Goal: Find contact information: Find contact information

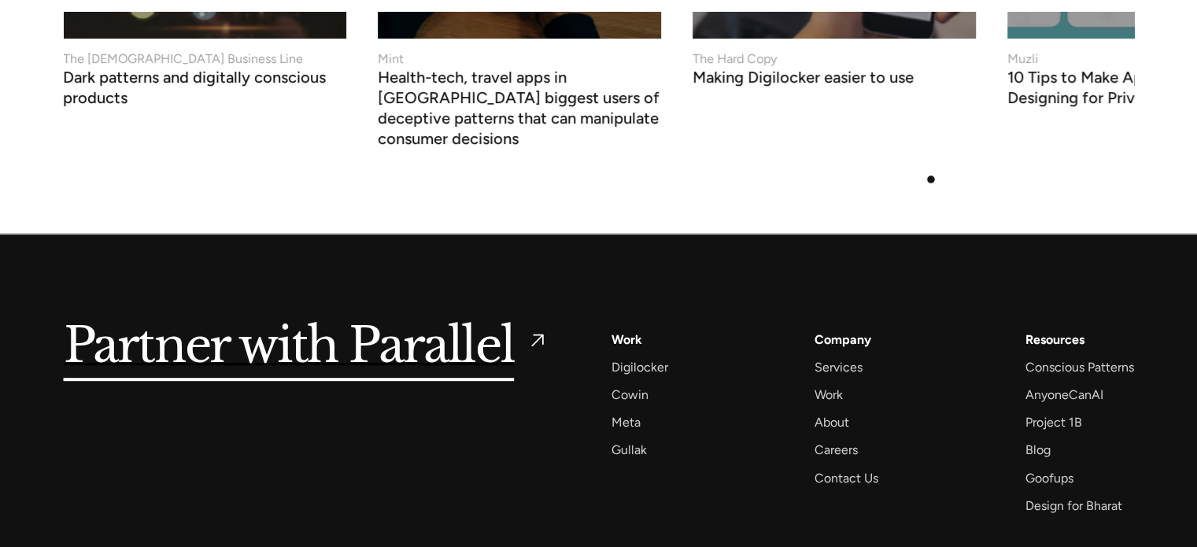
scroll to position [6860, 0]
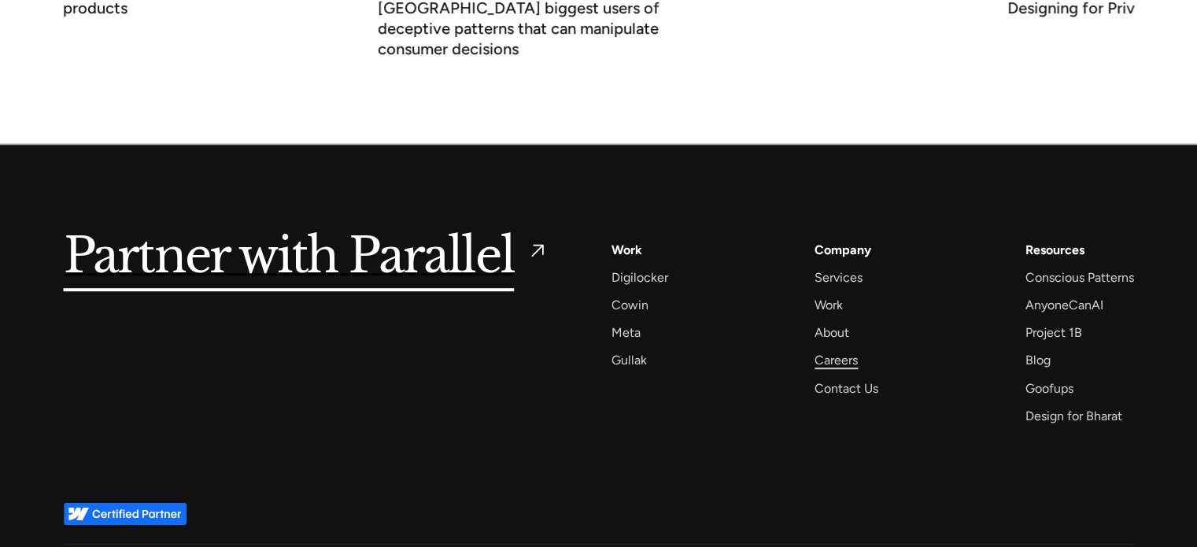
click at [822, 350] on div "Careers" at bounding box center [836, 360] width 43 height 21
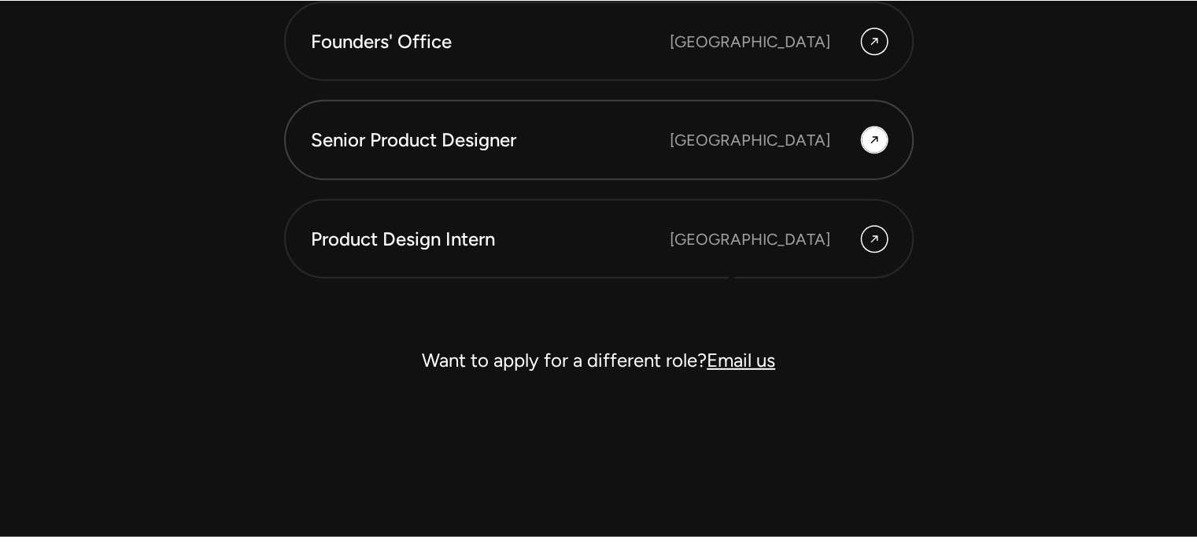
scroll to position [4601, 0]
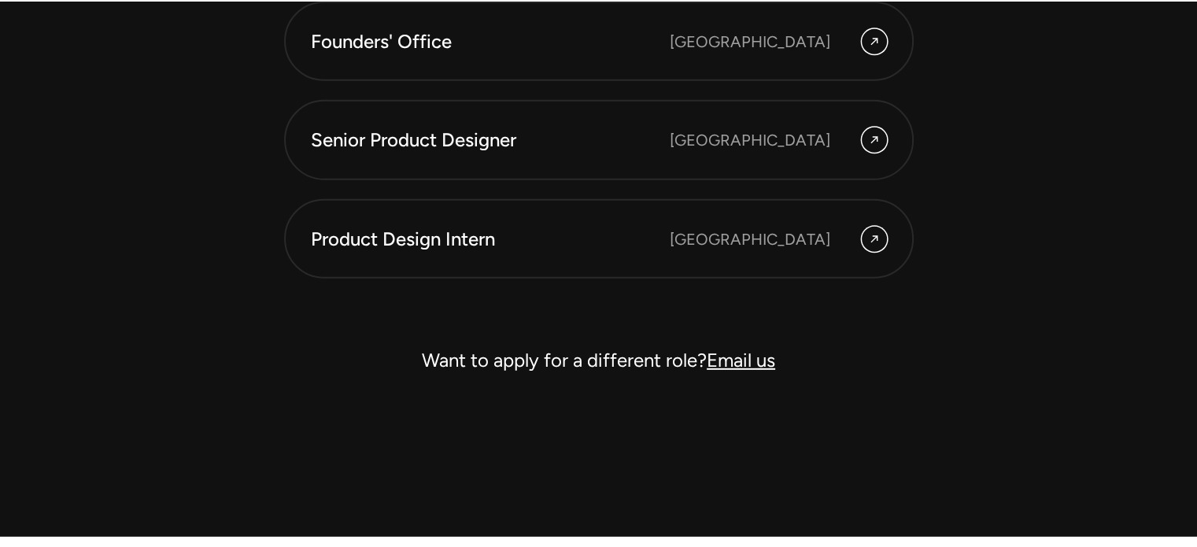
click at [754, 365] on link "Email us" at bounding box center [741, 360] width 68 height 23
click at [718, 363] on link "Email us" at bounding box center [741, 360] width 68 height 23
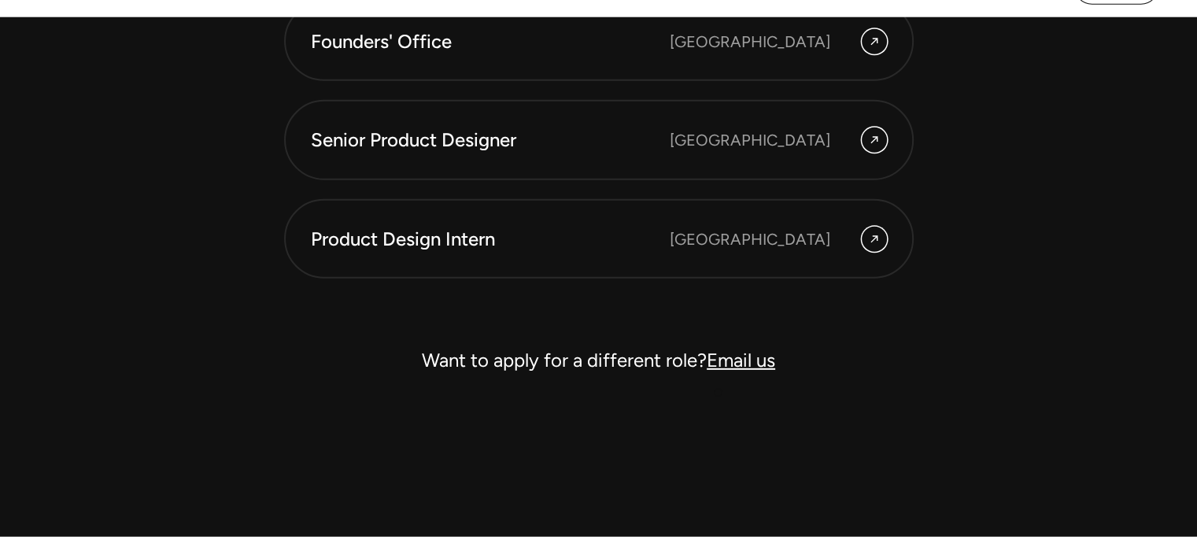
scroll to position [4576, 0]
